Goal: Navigation & Orientation: Find specific page/section

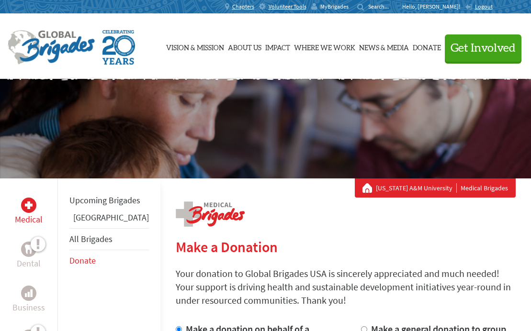
click at [349, 7] on span "MyBrigades" at bounding box center [334, 7] width 28 height 8
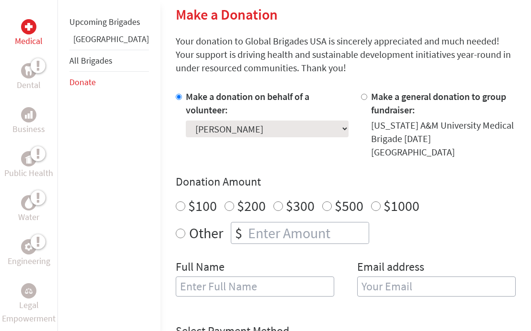
scroll to position [141, 0]
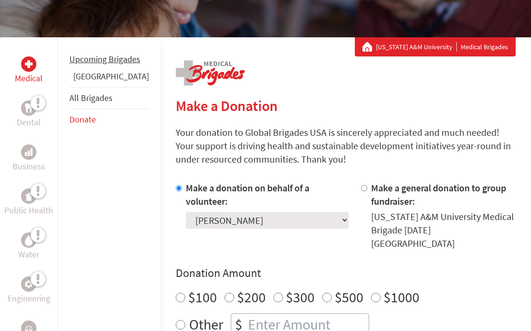
click at [87, 66] on li "Upcoming Brigades" at bounding box center [109, 59] width 80 height 21
click at [84, 65] on link "Upcoming Brigades" at bounding box center [104, 59] width 71 height 11
